Goal: Task Accomplishment & Management: Use online tool/utility

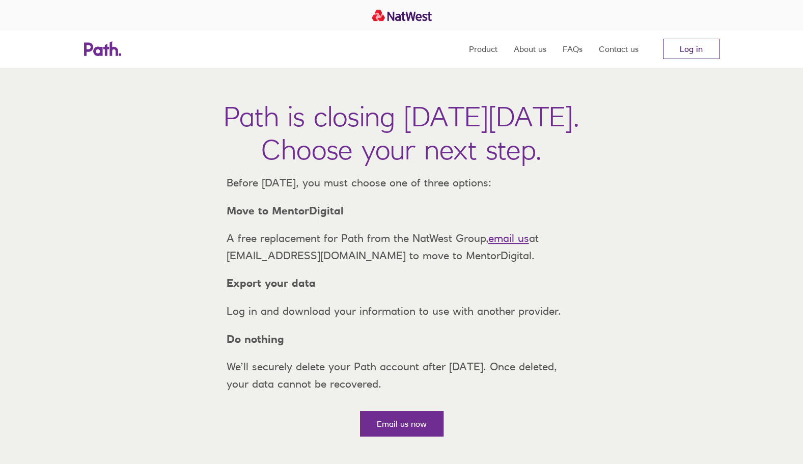
click at [684, 48] on link "Log in" at bounding box center [691, 49] width 57 height 20
click at [693, 44] on link "Log in" at bounding box center [691, 49] width 57 height 20
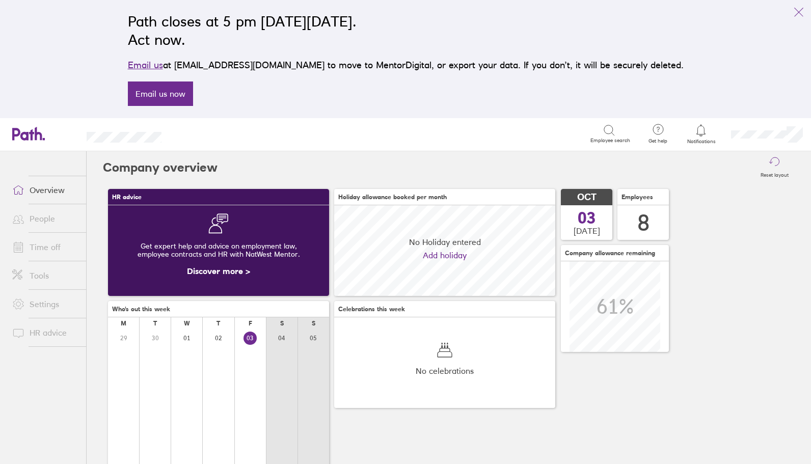
scroll to position [91, 221]
click at [44, 216] on link "People" at bounding box center [45, 218] width 82 height 20
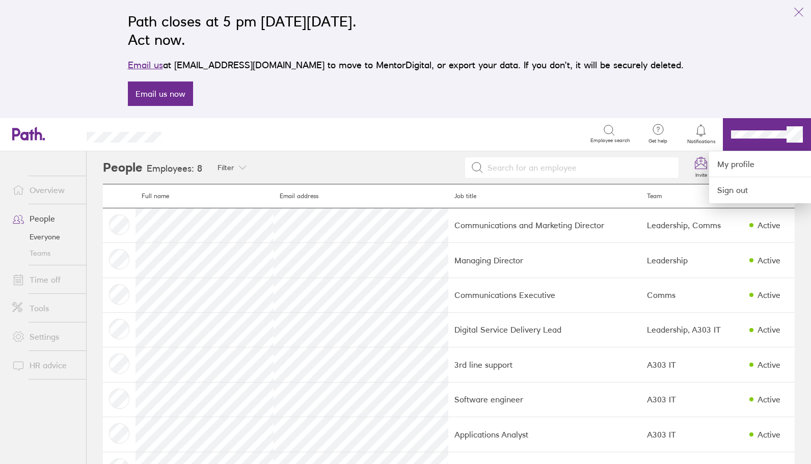
click at [32, 236] on div at bounding box center [405, 232] width 811 height 464
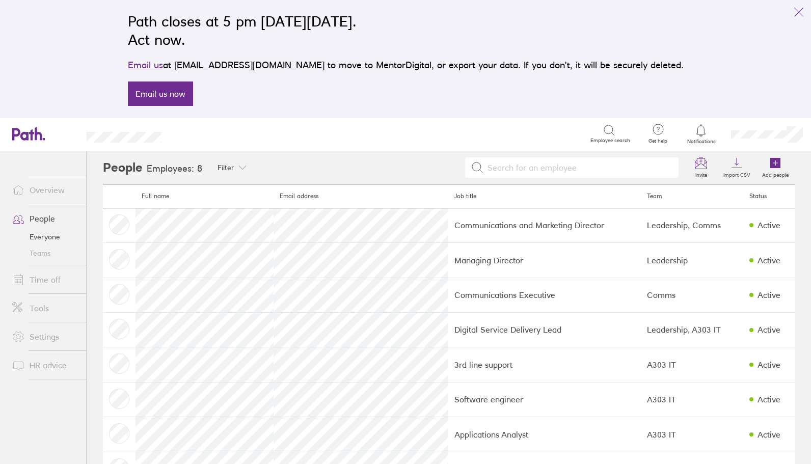
scroll to position [38, 0]
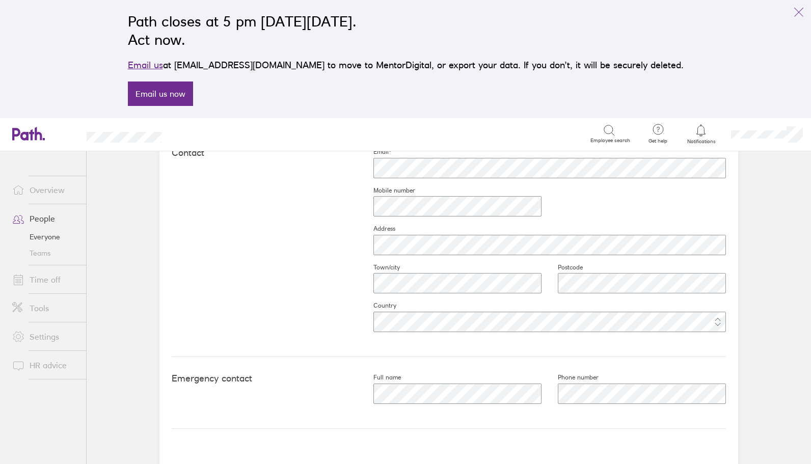
scroll to position [488, 0]
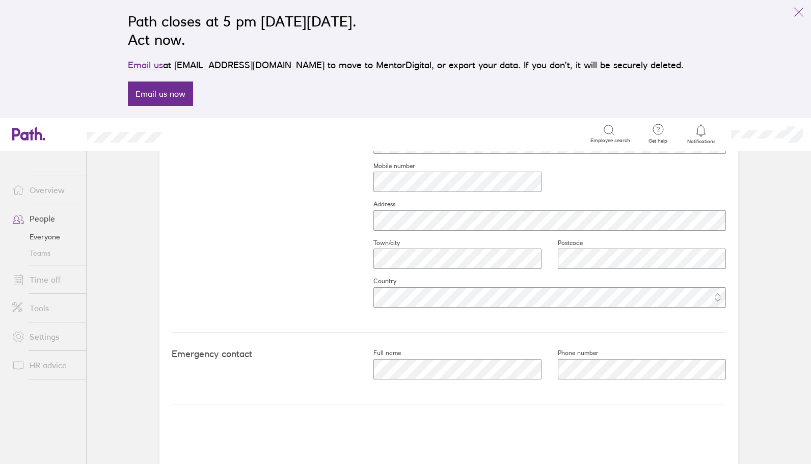
click at [41, 277] on link "Time off" at bounding box center [45, 279] width 82 height 20
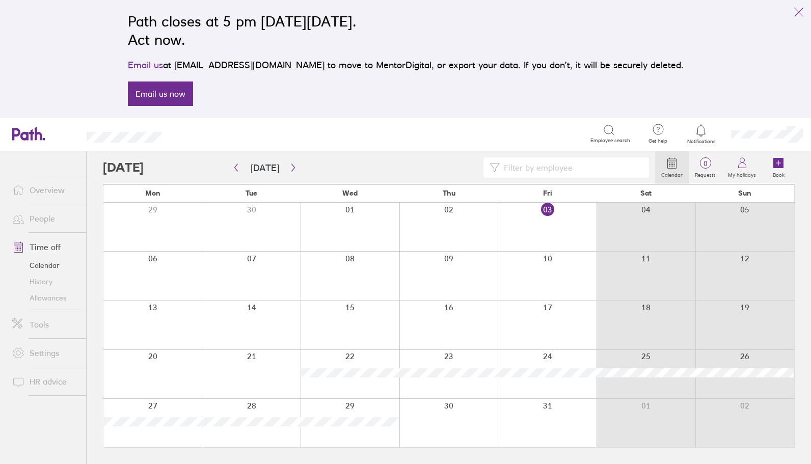
click at [47, 296] on link "Allowances" at bounding box center [45, 298] width 82 height 16
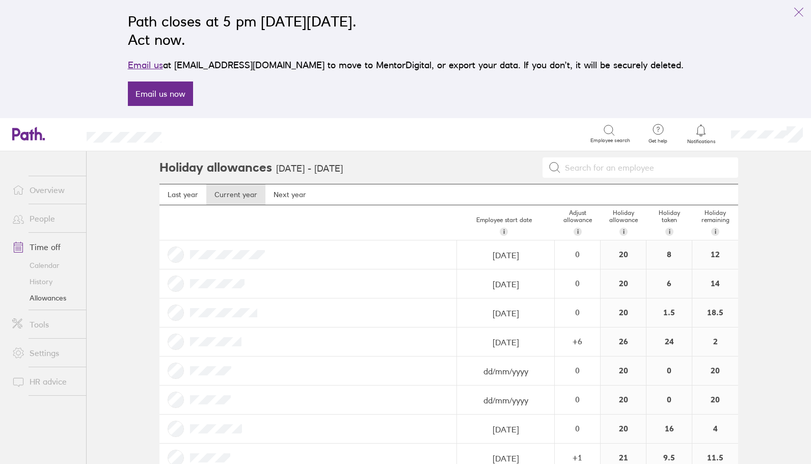
click at [39, 318] on link "Tools" at bounding box center [45, 324] width 82 height 20
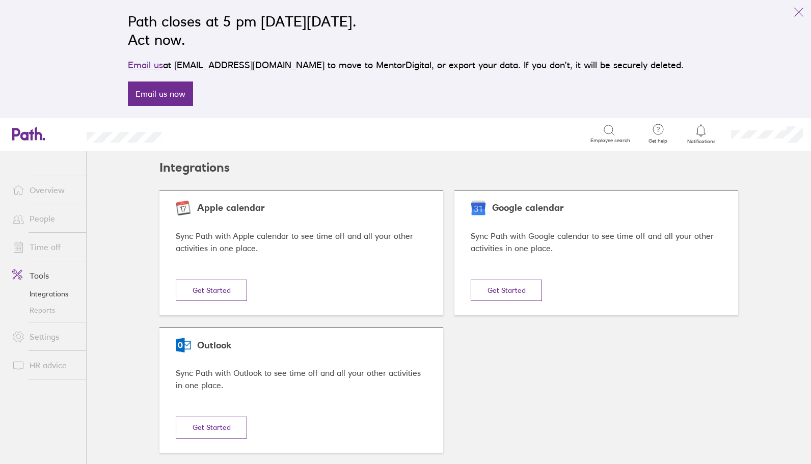
scroll to position [9, 0]
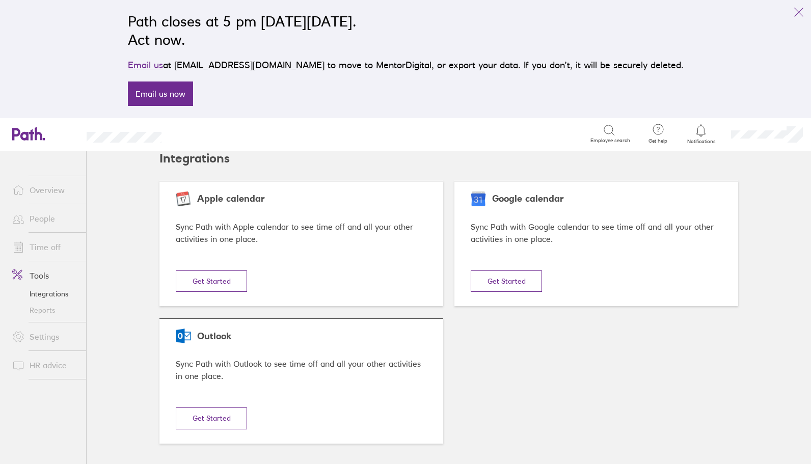
click at [43, 309] on link "Reports" at bounding box center [45, 310] width 82 height 16
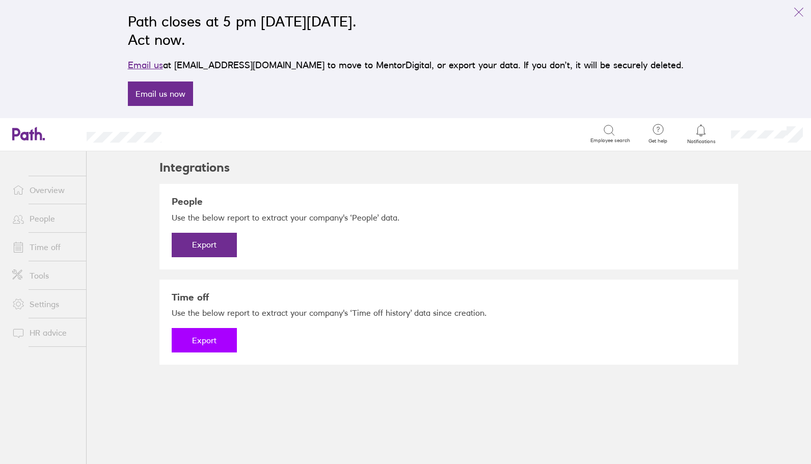
click at [199, 347] on button "Export" at bounding box center [204, 340] width 65 height 24
click at [190, 336] on link "Download" at bounding box center [204, 340] width 65 height 24
click at [202, 244] on button "Export" at bounding box center [204, 245] width 65 height 24
click at [205, 237] on link "Download" at bounding box center [204, 245] width 65 height 24
